Goal: Browse casually

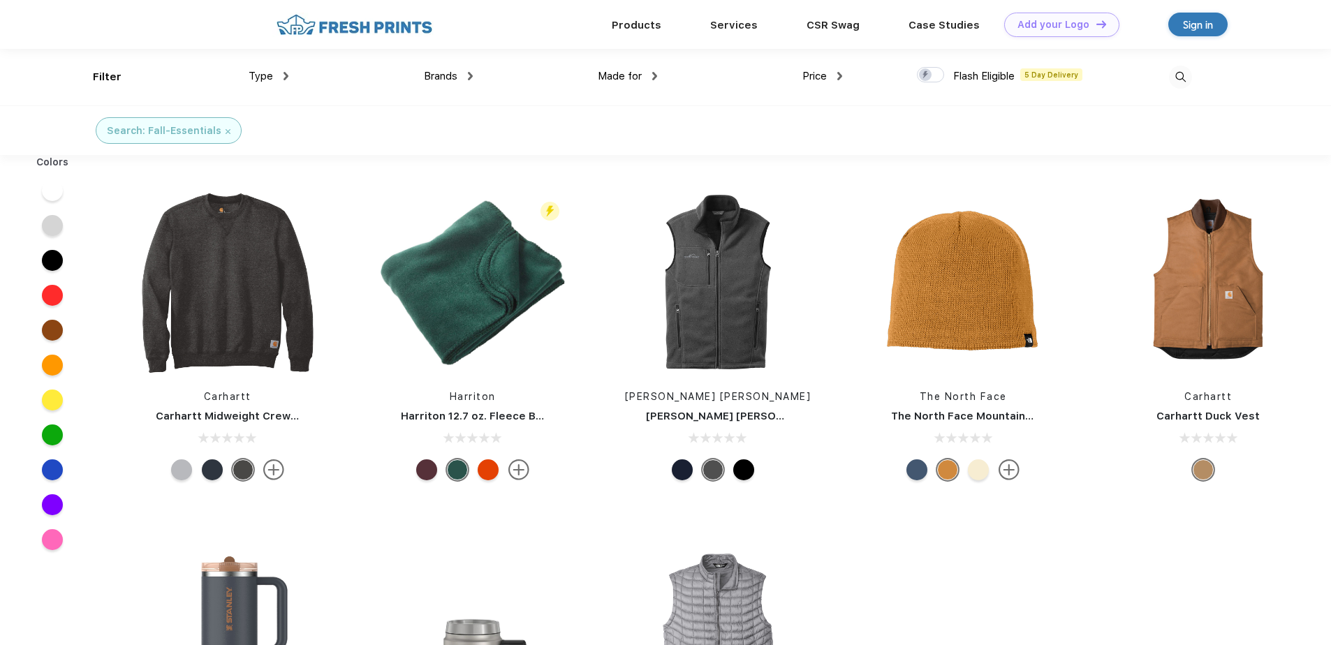
click at [278, 469] on img at bounding box center [273, 470] width 21 height 21
